Goal: Task Accomplishment & Management: Complete application form

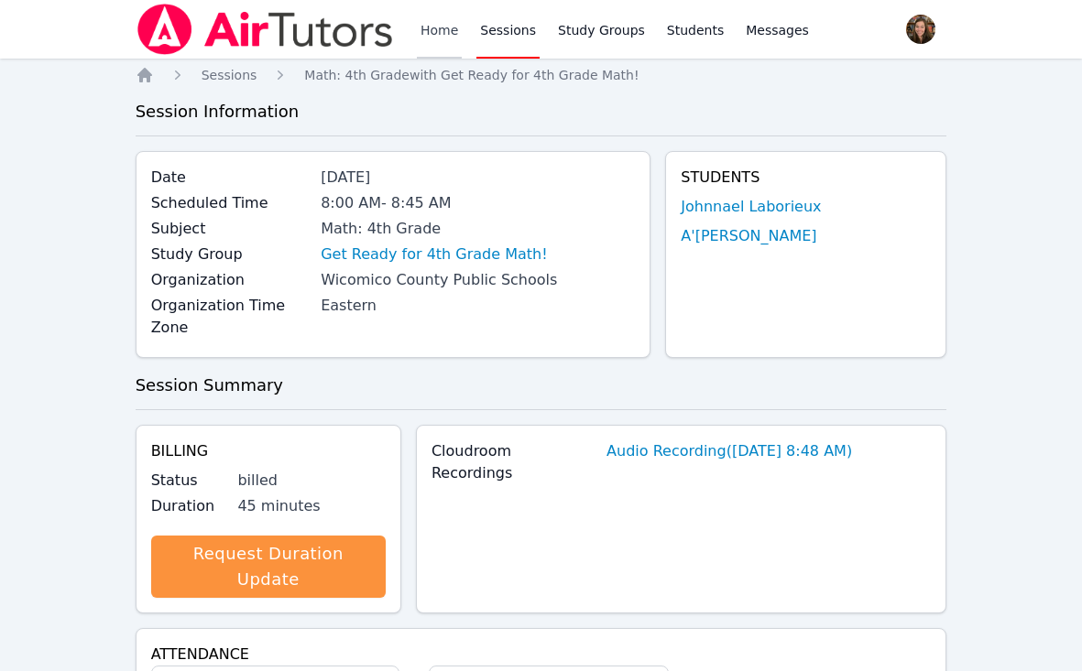
click at [439, 18] on link "Home" at bounding box center [439, 29] width 45 height 59
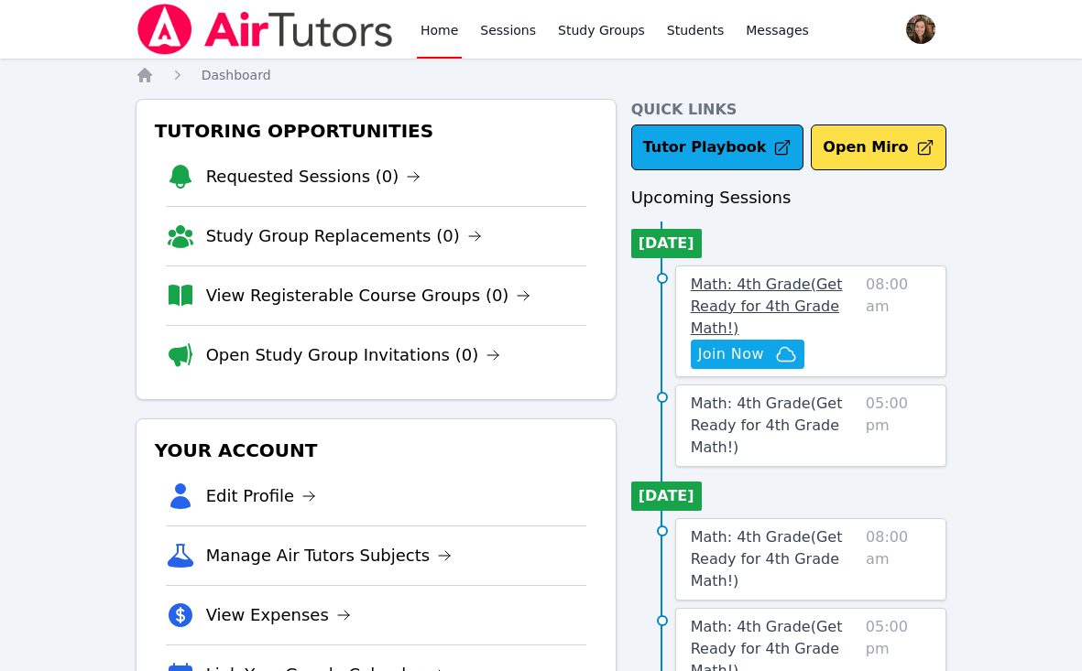
click at [779, 289] on span "Math: 4th Grade ( Get Ready for 4th Grade Math! )" at bounding box center [767, 306] width 152 height 61
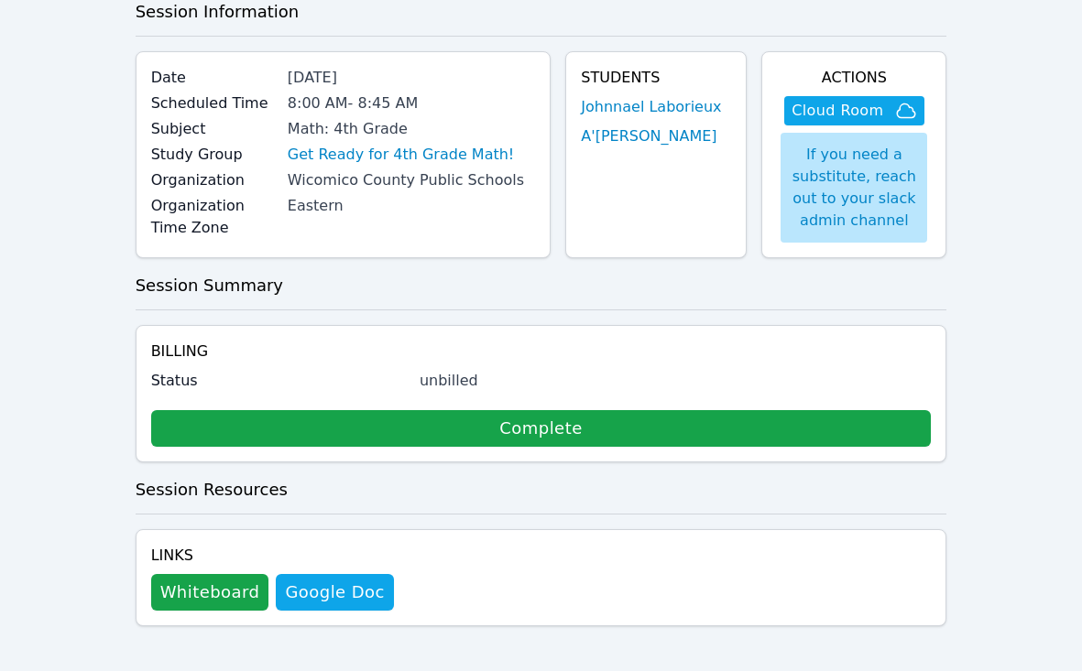
scroll to position [109, 0]
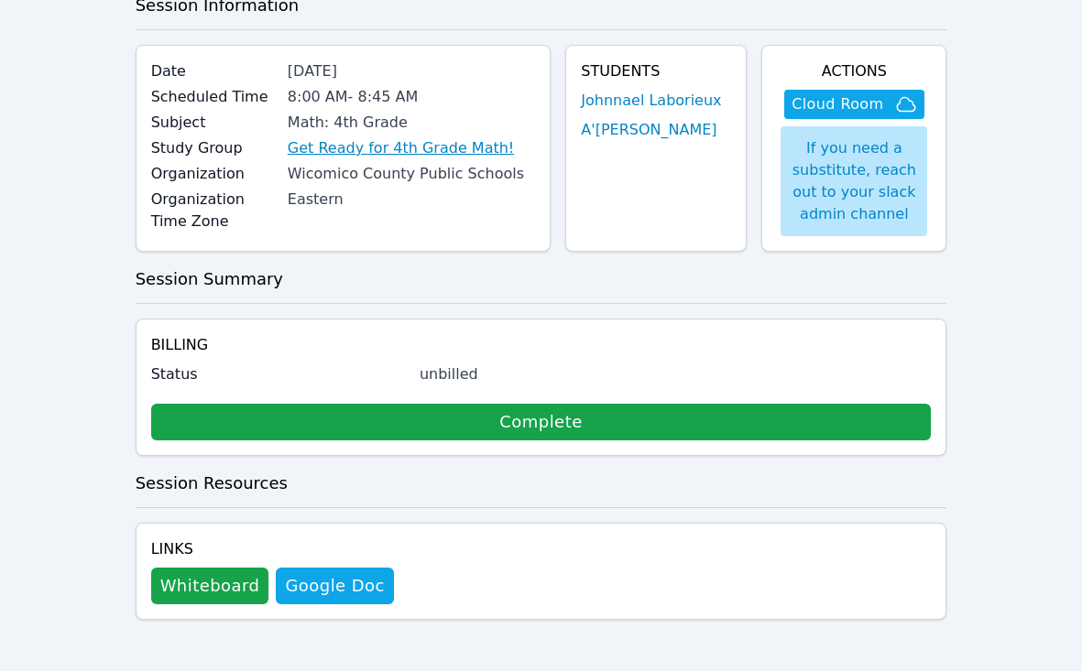
click at [445, 149] on link "Get Ready for 4th Grade Math!" at bounding box center [401, 148] width 226 height 22
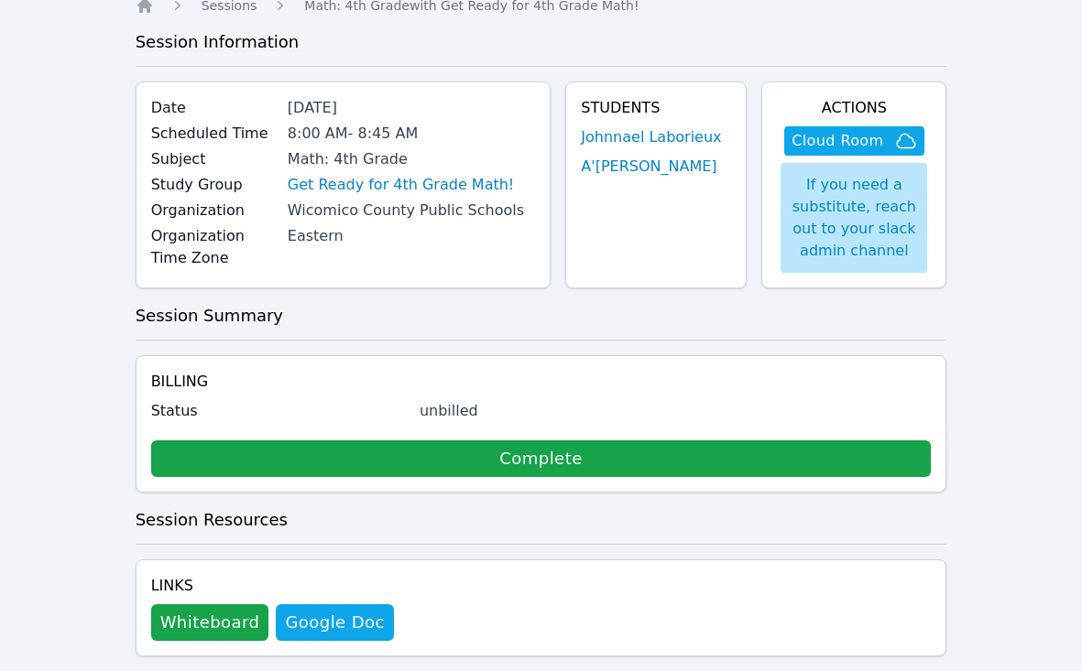
scroll to position [0, 0]
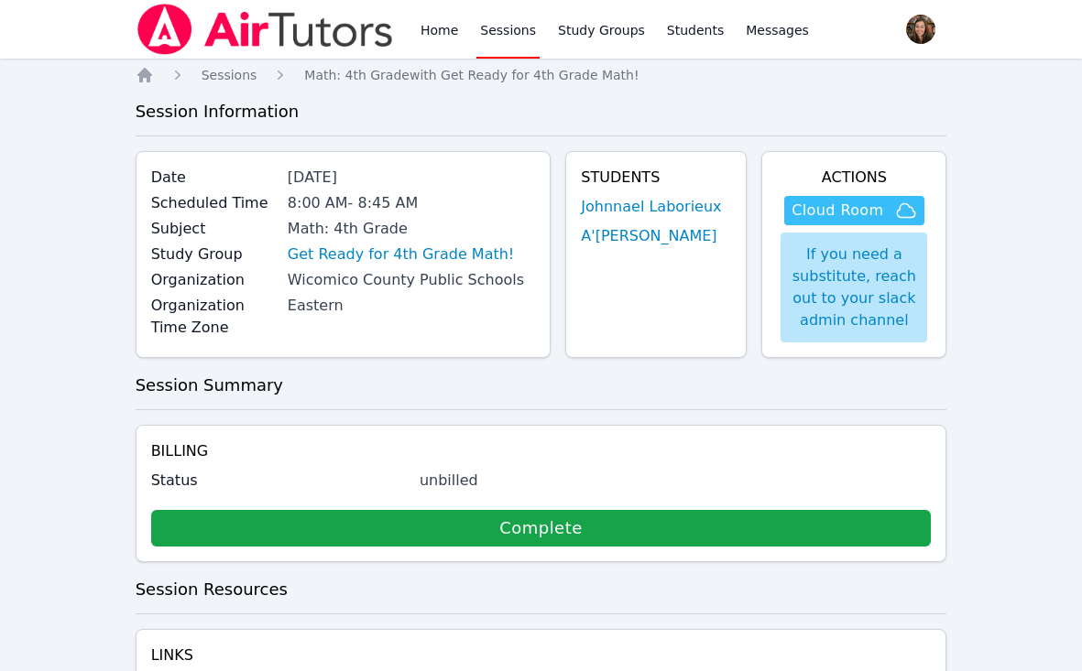
click at [877, 209] on span "Cloud Room" at bounding box center [837, 211] width 92 height 22
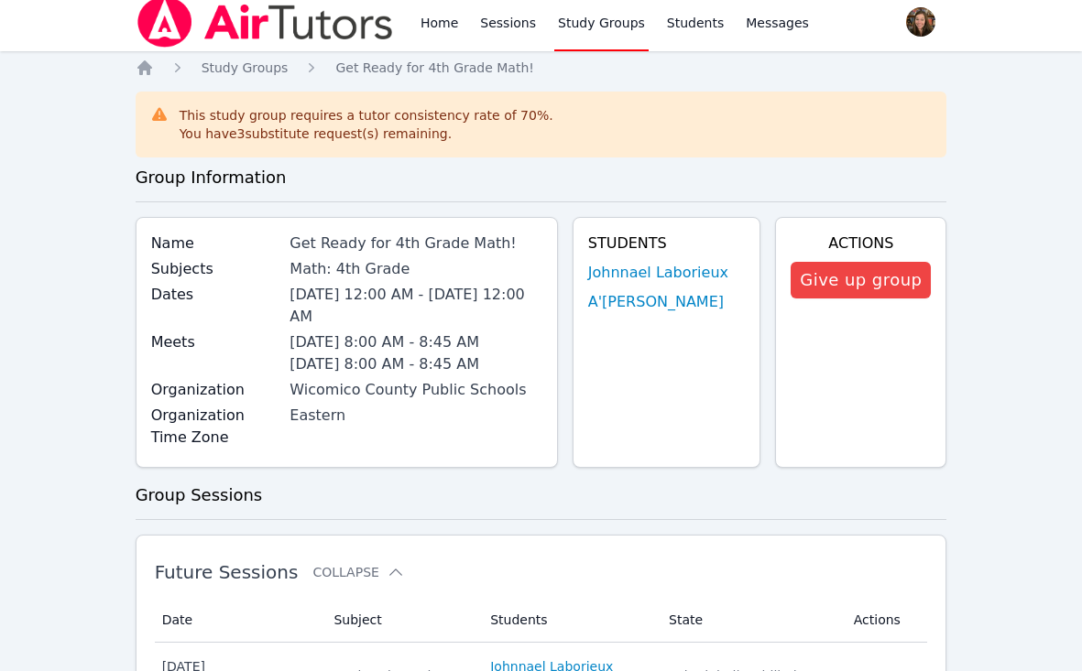
scroll to position [15, 0]
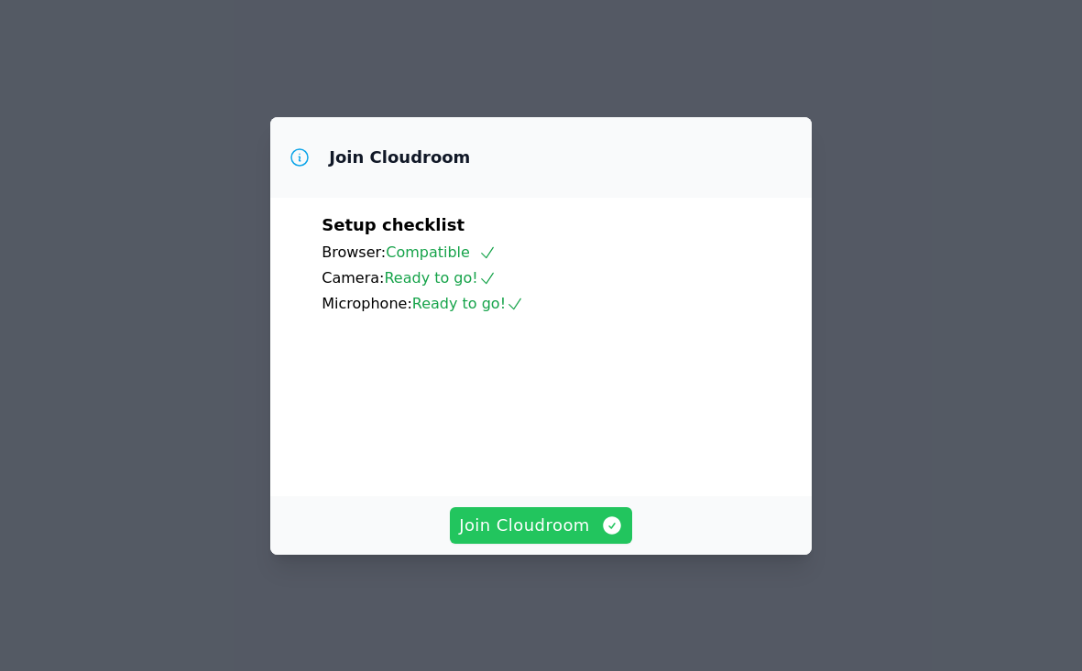
click at [525, 530] on span "Join Cloudroom" at bounding box center [541, 526] width 164 height 26
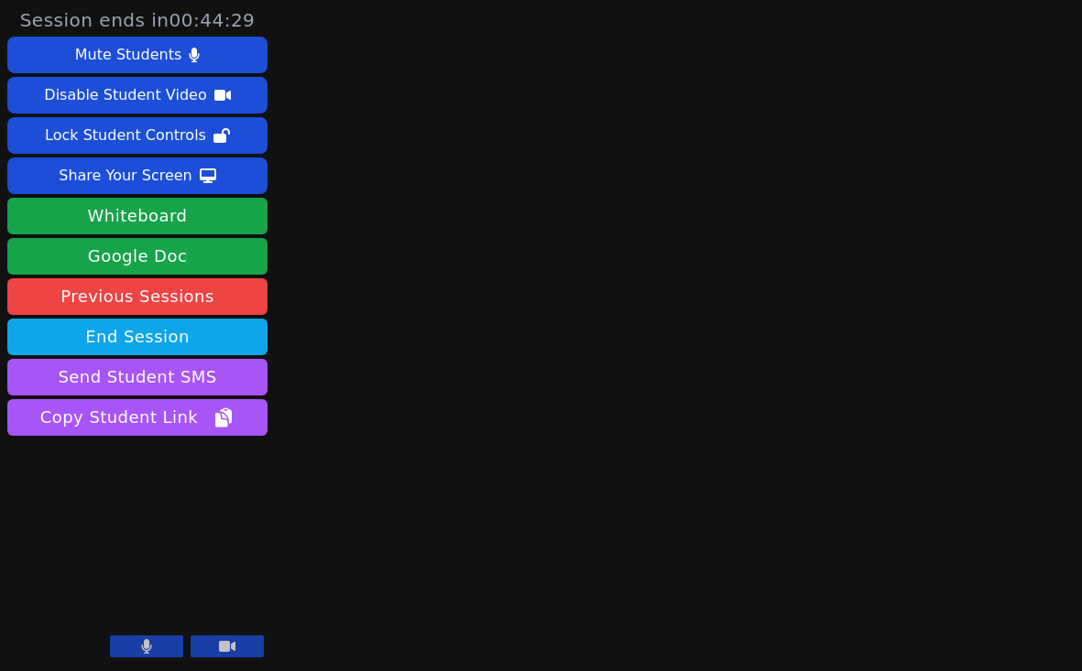
click at [417, 306] on div "Session ends in 00:44:29 Mute Students Disable Student Video Lock Student Contr…" at bounding box center [541, 335] width 1082 height 671
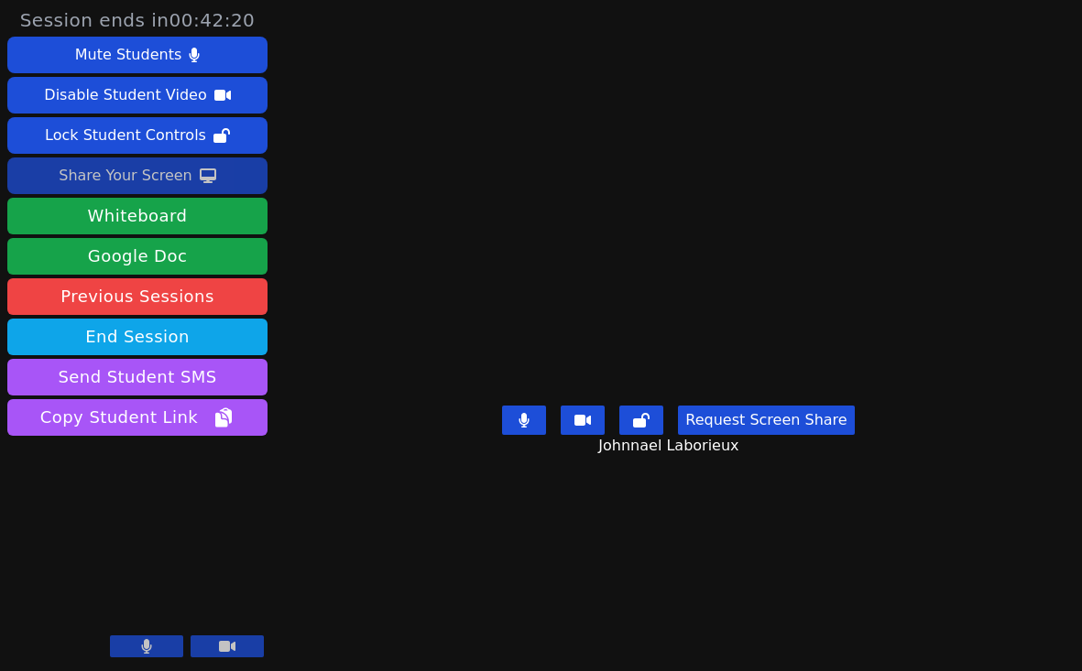
click at [149, 173] on div "Share Your Screen" at bounding box center [126, 175] width 134 height 29
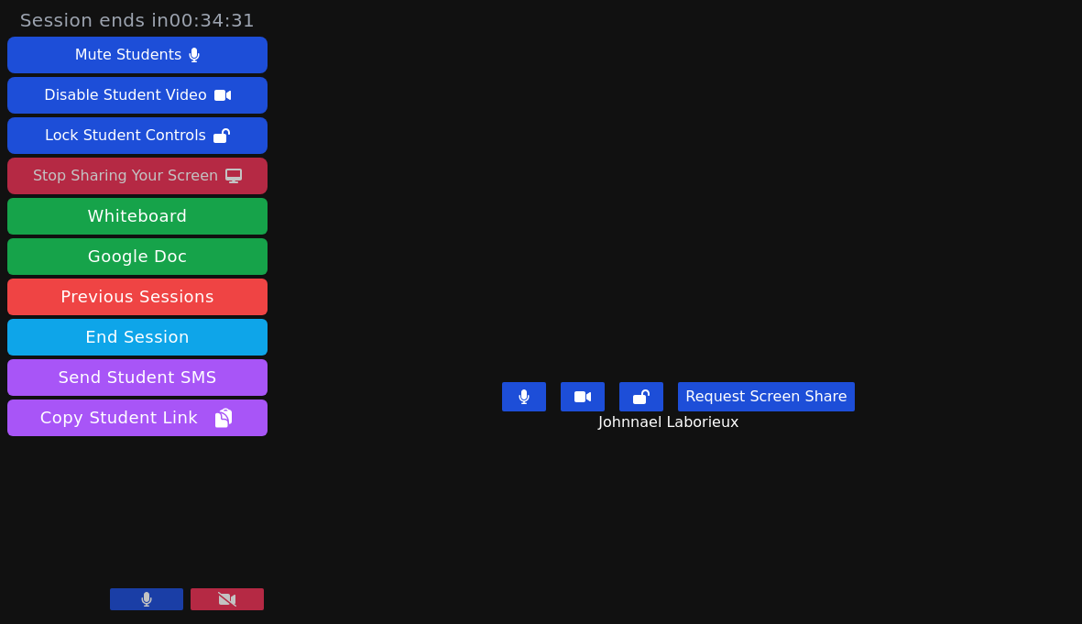
click at [159, 184] on div "Stop Sharing Your Screen" at bounding box center [125, 175] width 185 height 29
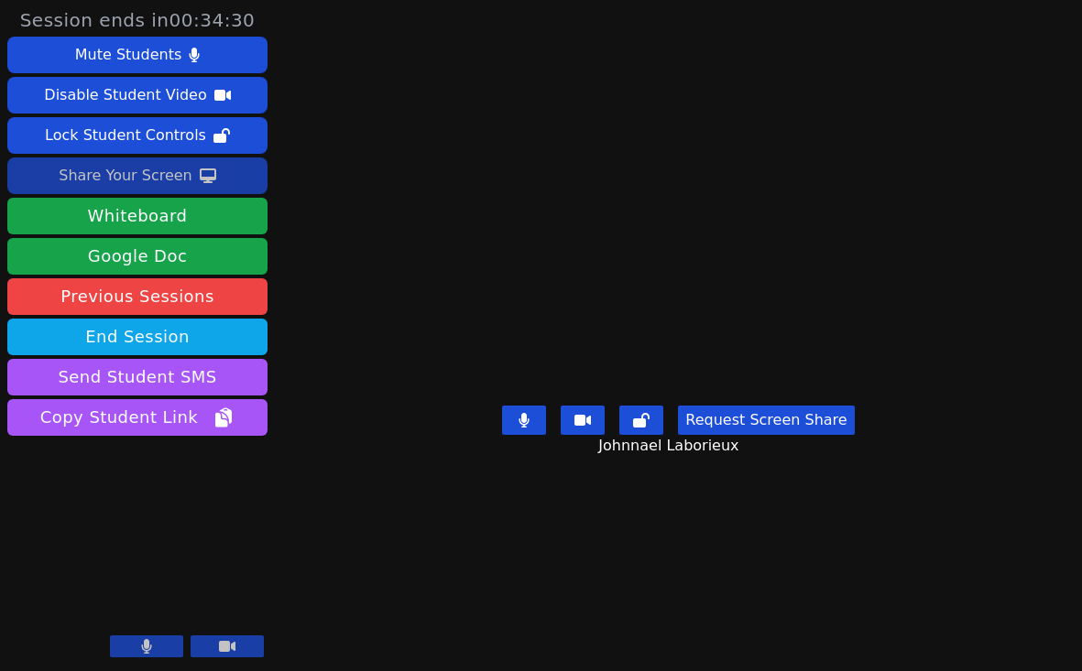
click at [137, 172] on div "Share Your Screen" at bounding box center [126, 175] width 134 height 29
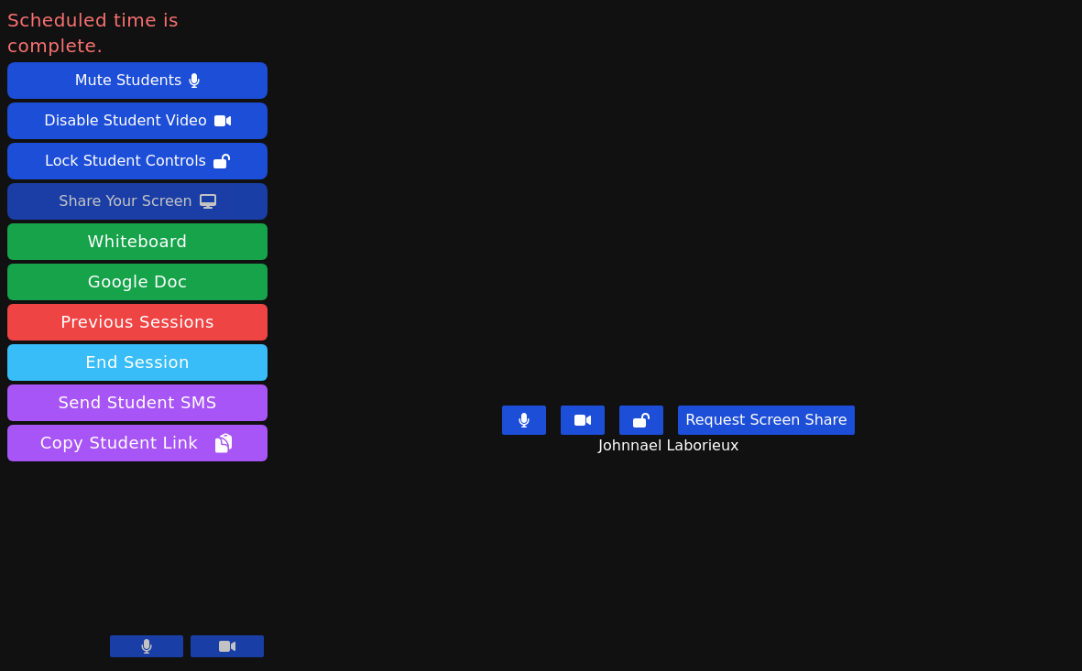
click at [185, 344] on button "End Session" at bounding box center [137, 362] width 260 height 37
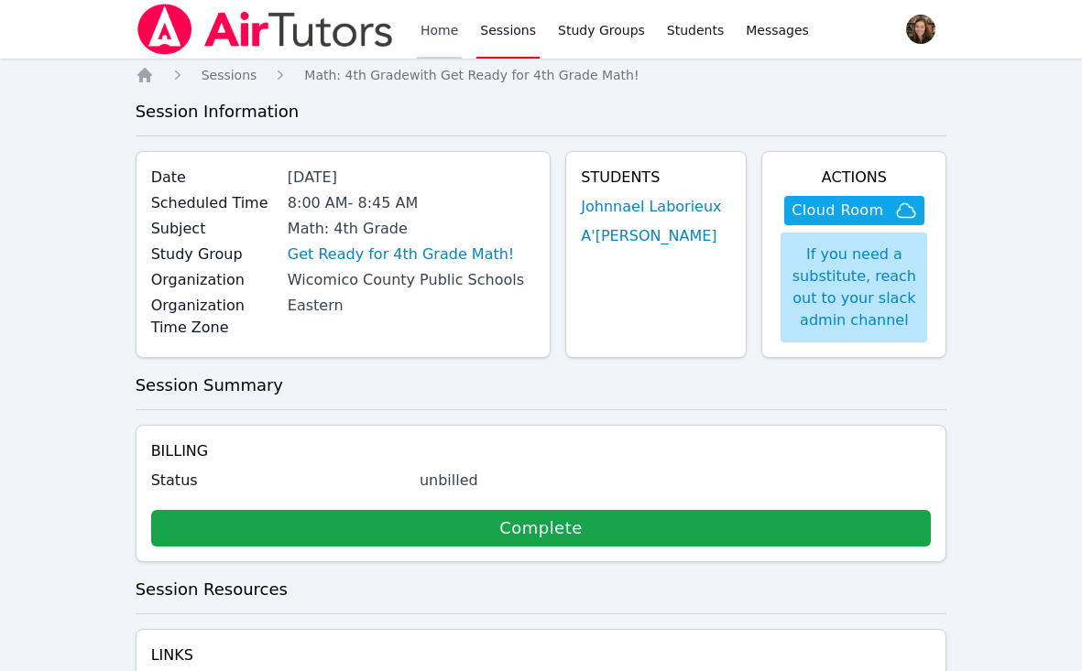
click at [420, 33] on link "Home" at bounding box center [439, 29] width 45 height 59
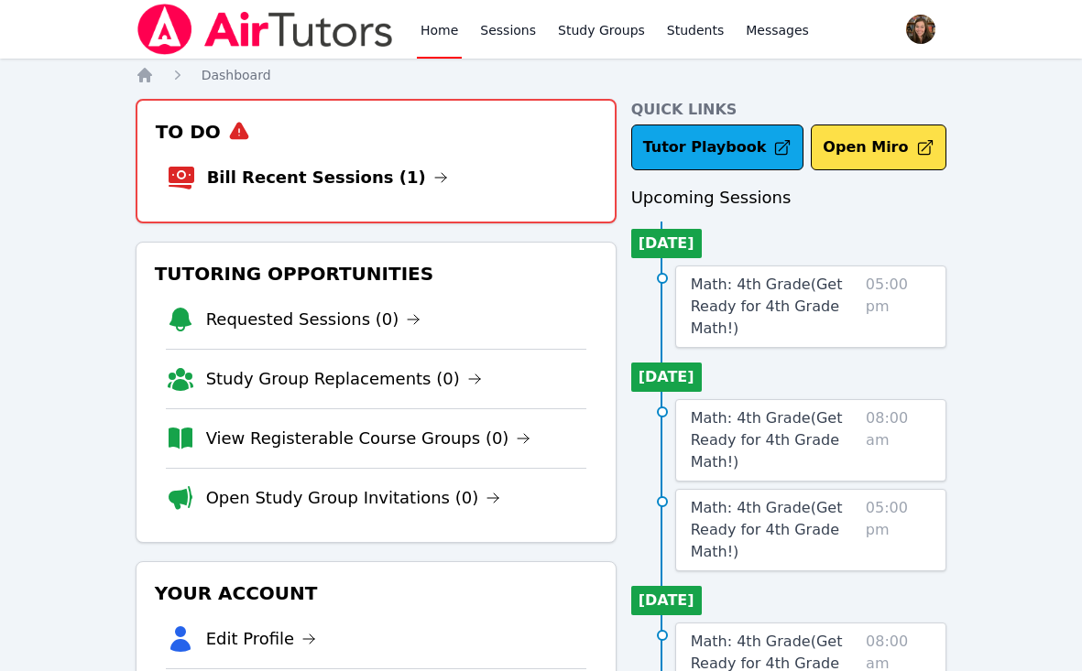
click at [307, 156] on li "Bill Recent Sessions (1)" at bounding box center [376, 177] width 419 height 59
click at [322, 180] on link "Bill Recent Sessions (1)" at bounding box center [327, 178] width 241 height 26
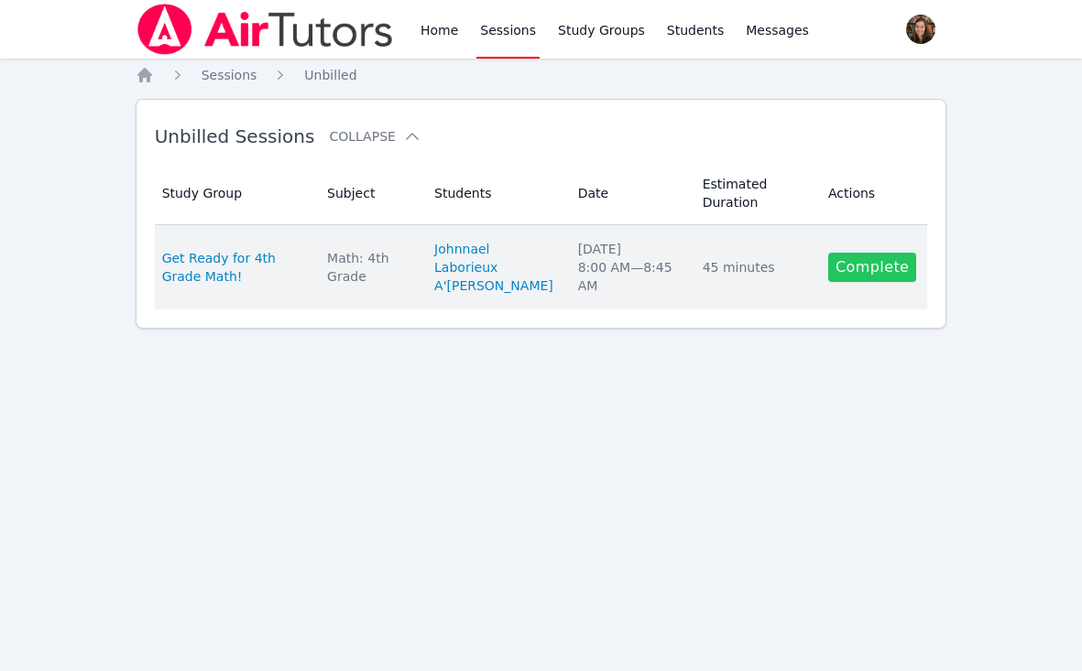
click at [856, 272] on link "Complete" at bounding box center [872, 267] width 88 height 29
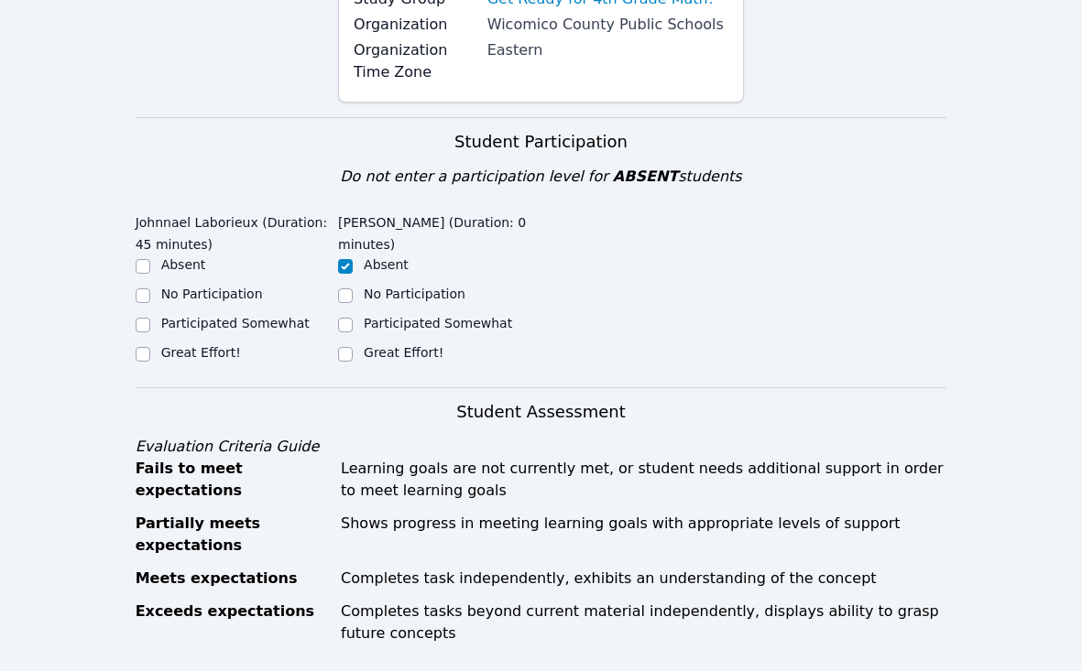
scroll to position [309, 0]
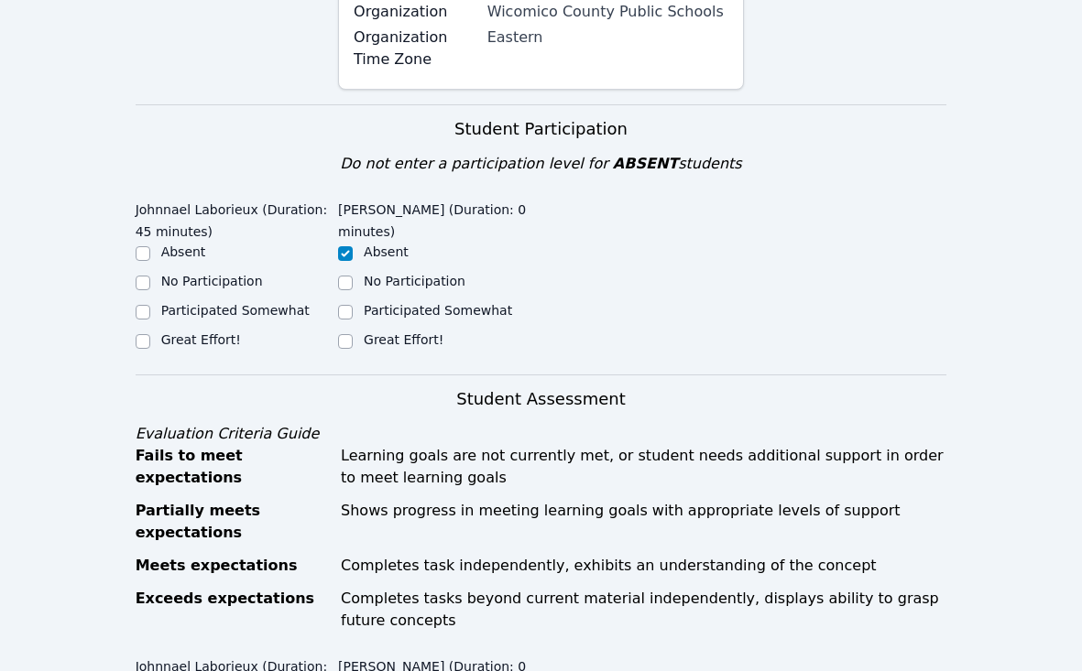
click at [235, 353] on div "Great Effort!" at bounding box center [237, 342] width 202 height 22
click at [203, 334] on label "Great Effort!" at bounding box center [201, 339] width 80 height 15
click at [150, 334] on input "Great Effort!" at bounding box center [143, 341] width 15 height 15
checkbox input "true"
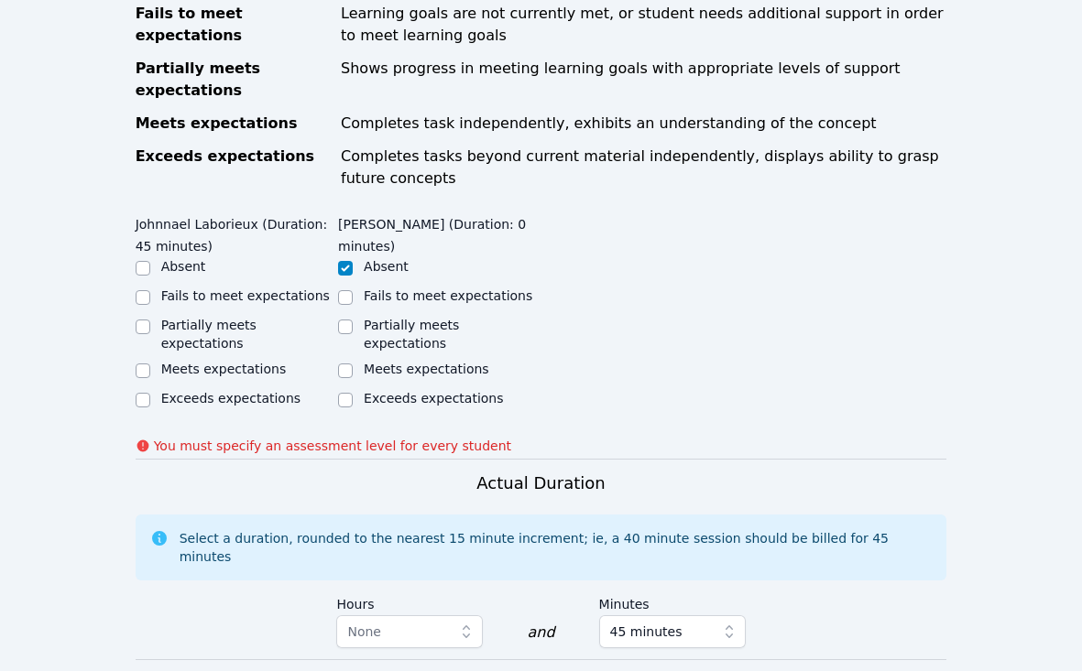
click at [202, 392] on label "Exceeds expectations" at bounding box center [230, 398] width 139 height 15
click at [150, 393] on input "Exceeds expectations" at bounding box center [143, 400] width 15 height 15
checkbox input "true"
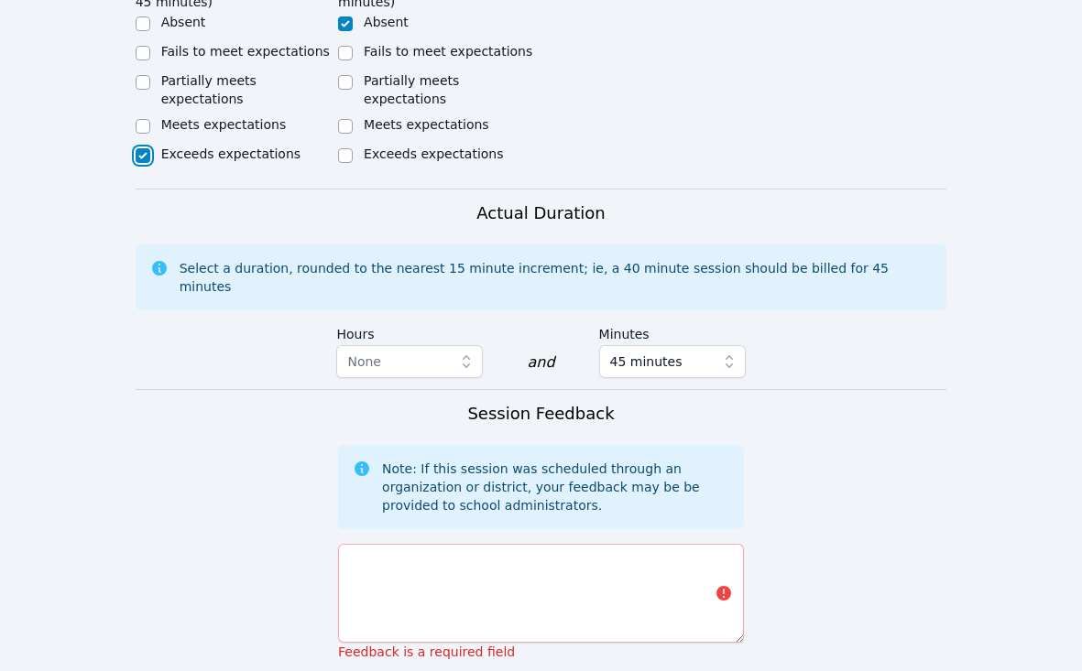
scroll to position [1091, 0]
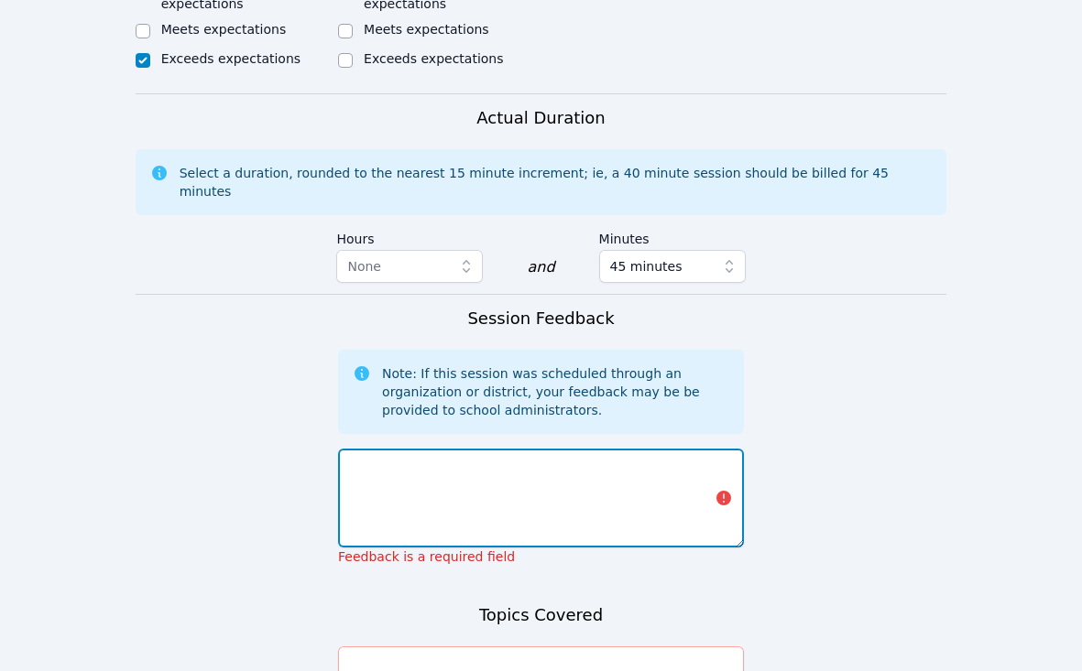
click at [391, 462] on textarea at bounding box center [541, 498] width 406 height 99
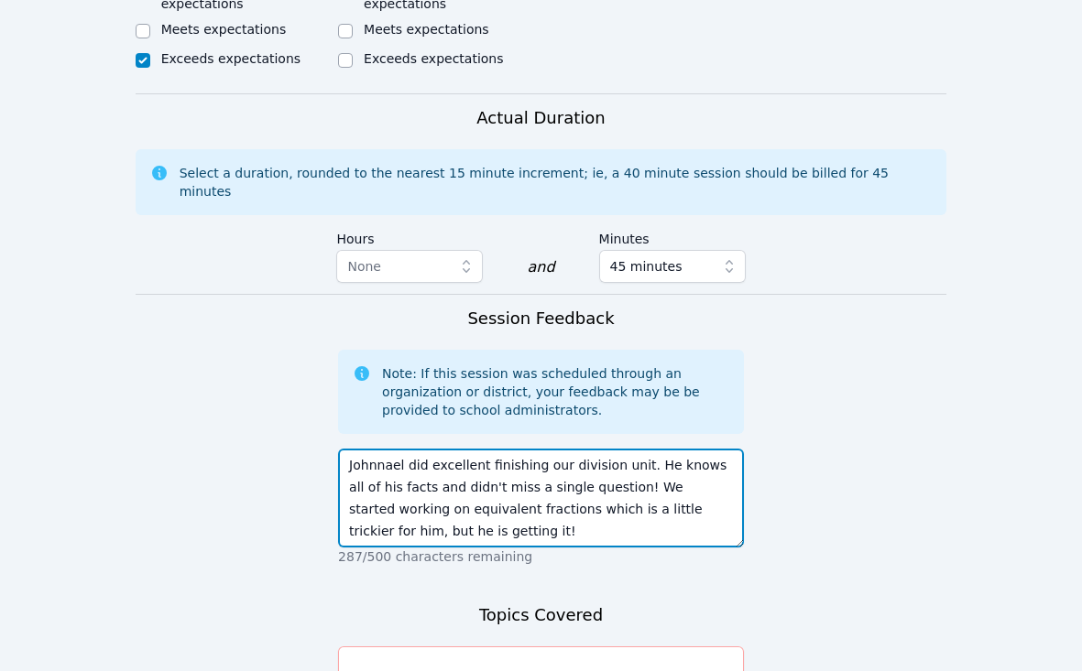
type textarea "Johnnael did excellent finishing our division unit. He knows all of his facts a…"
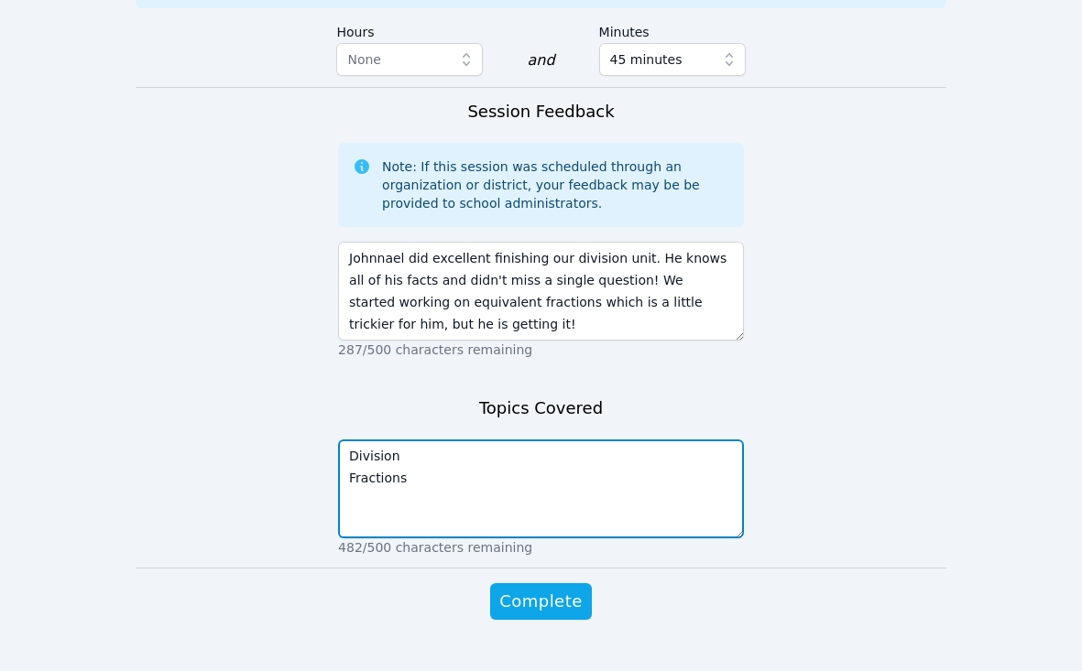
scroll to position [1307, 0]
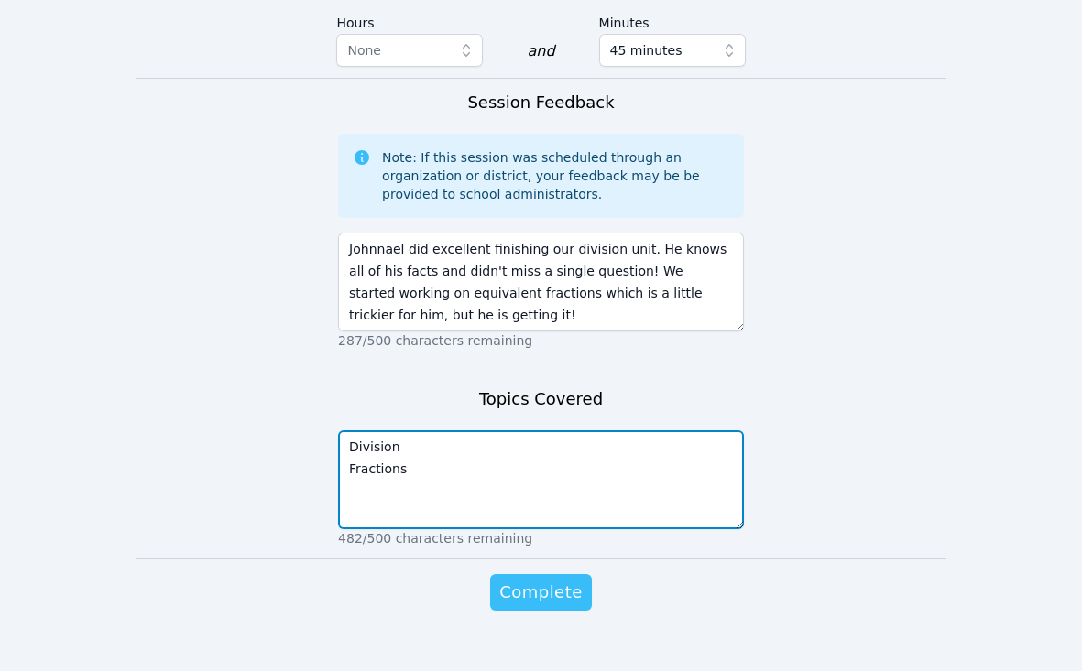
type textarea "Division Fractions"
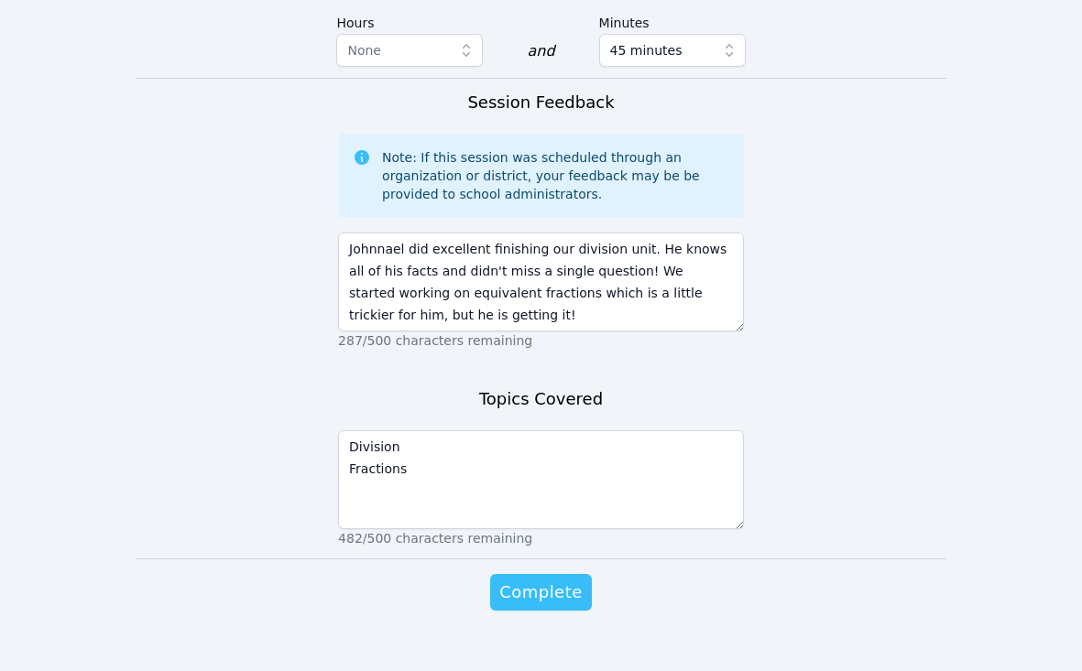
click at [557, 580] on span "Complete" at bounding box center [540, 593] width 82 height 26
